Goal: Communication & Community: Participate in discussion

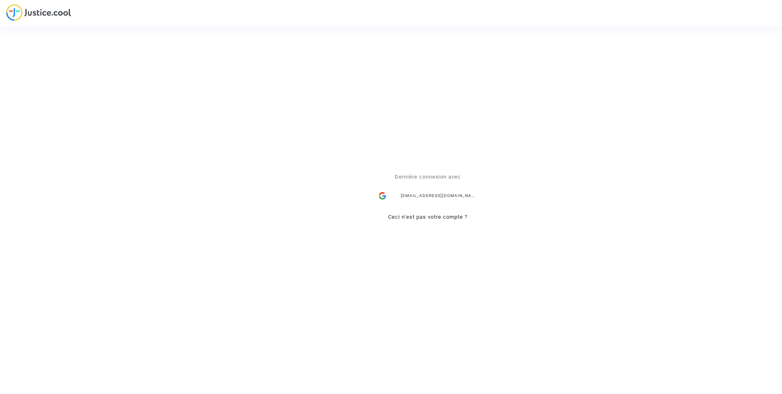
click at [470, 197] on div "[EMAIL_ADDRESS][DOMAIN_NAME]" at bounding box center [428, 196] width 106 height 16
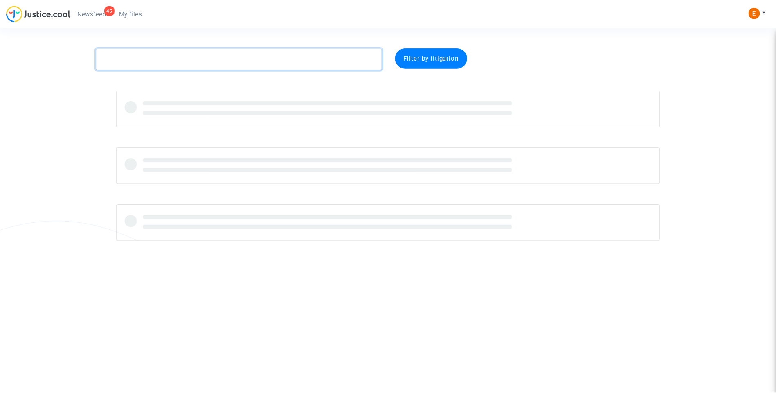
paste textarea "Abdallah"
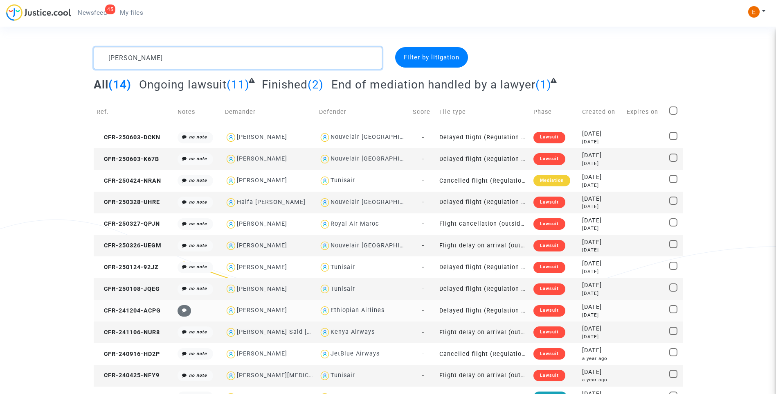
type textarea "Abdallah"
click at [551, 308] on div "Lawsuit" at bounding box center [549, 310] width 32 height 11
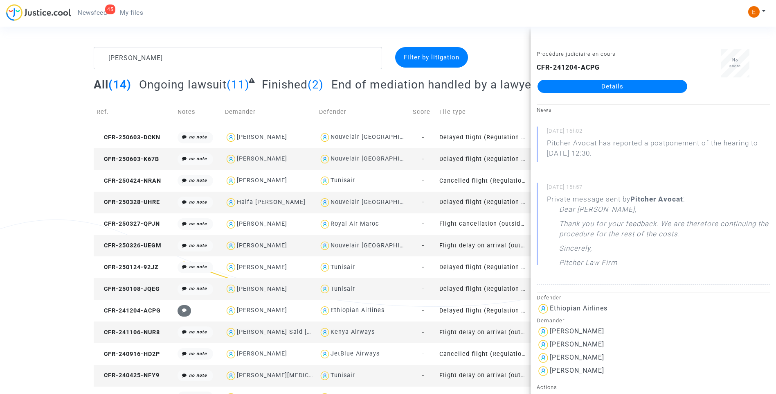
click at [614, 88] on link "Details" at bounding box center [613, 86] width 150 height 13
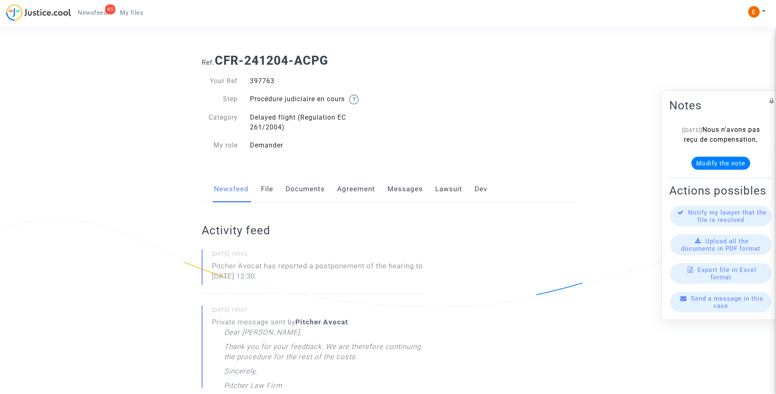
click at [416, 187] on link "Messages" at bounding box center [405, 188] width 36 height 27
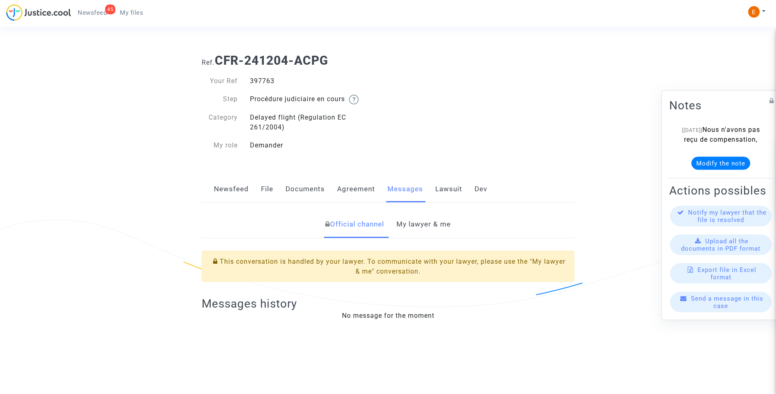
click at [432, 216] on link "My lawyer & me" at bounding box center [423, 224] width 54 height 27
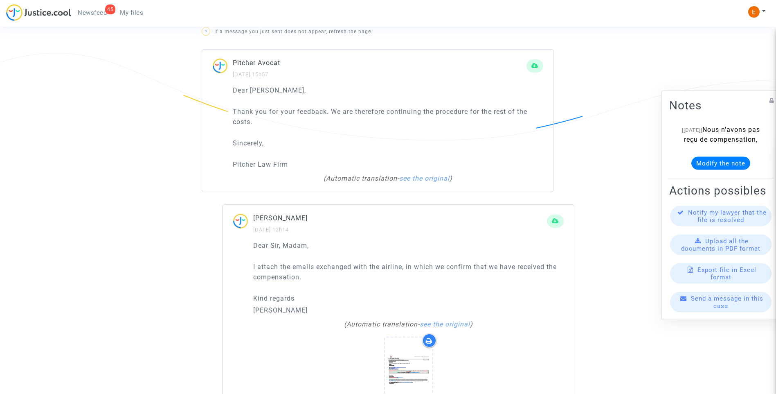
scroll to position [573, 0]
